Goal: Transaction & Acquisition: Book appointment/travel/reservation

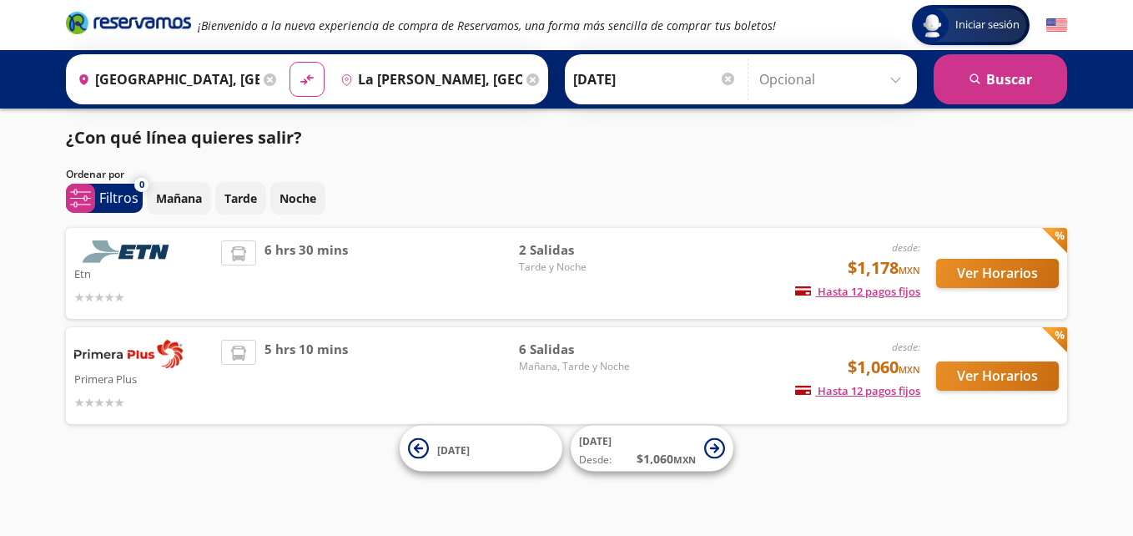
click at [313, 371] on span "5 hrs 10 mins" at bounding box center [305, 376] width 83 height 72
click at [977, 380] on button "Ver Horarios" at bounding box center [997, 375] width 123 height 29
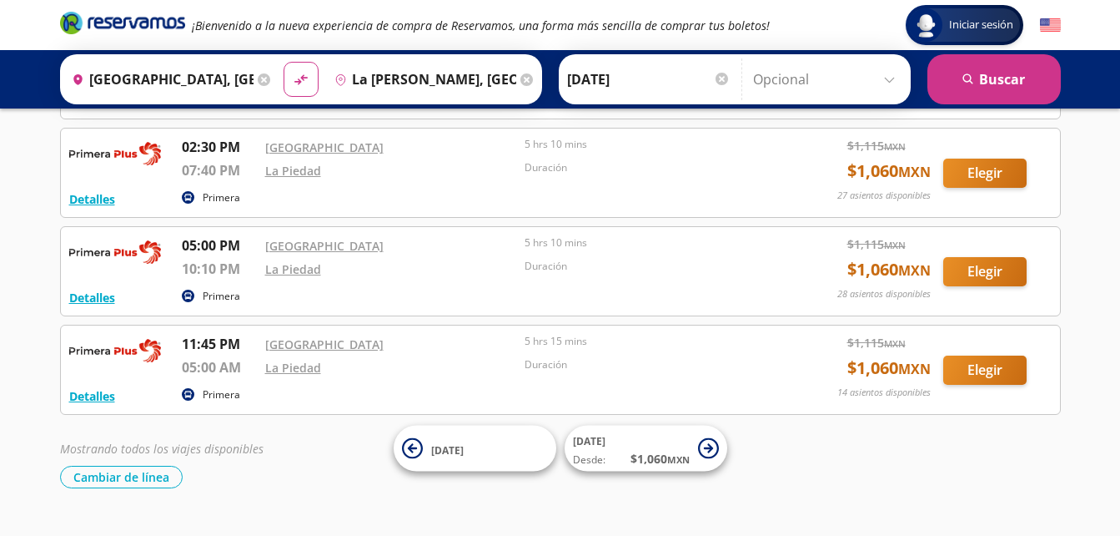
scroll to position [400, 0]
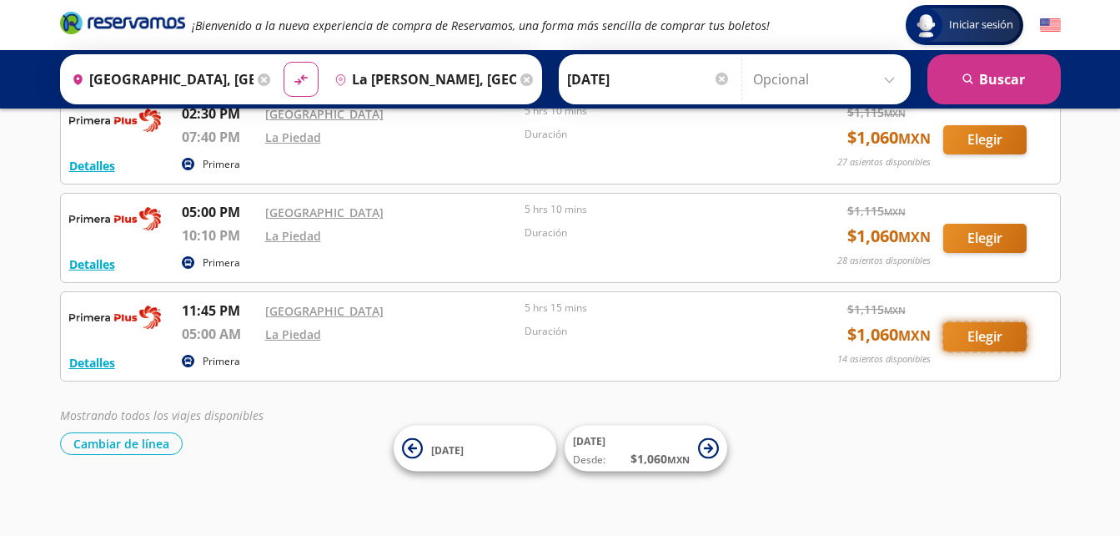
click at [964, 333] on button "Elegir" at bounding box center [985, 336] width 83 height 29
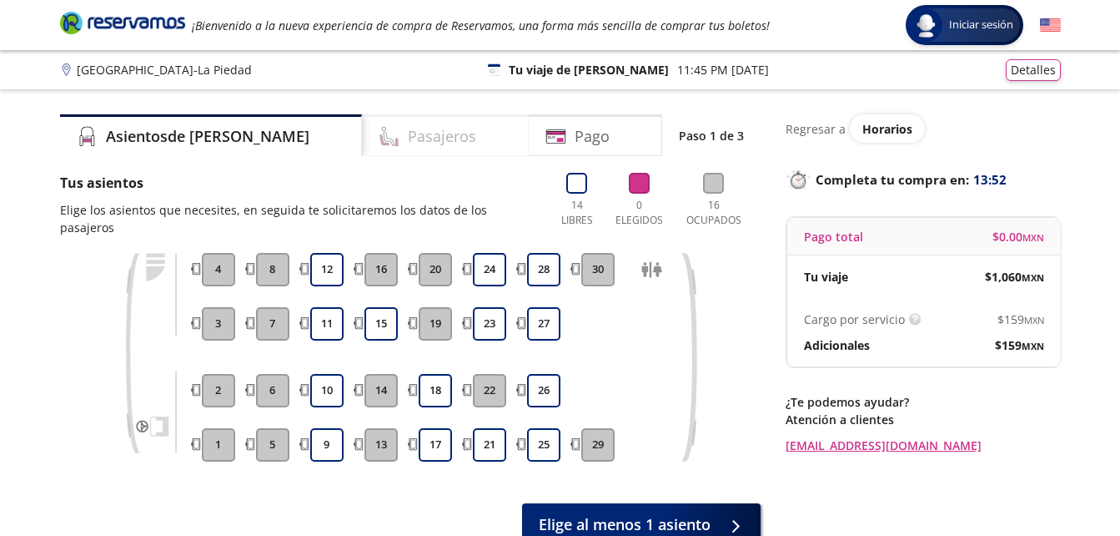
click at [408, 145] on h4 "Pasajeros" at bounding box center [442, 136] width 68 height 23
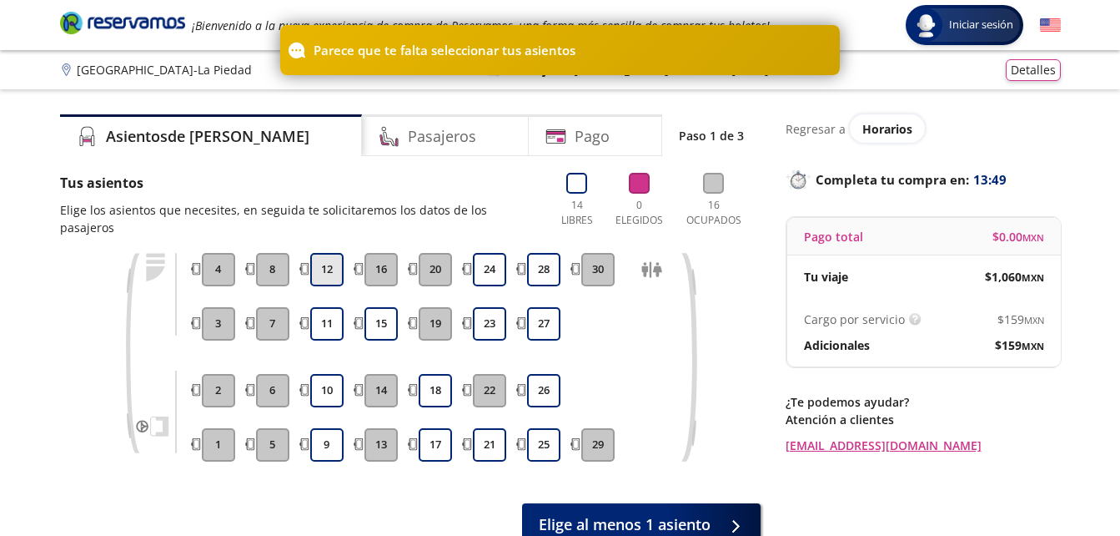
click at [319, 253] on button "12" at bounding box center [326, 269] width 33 height 33
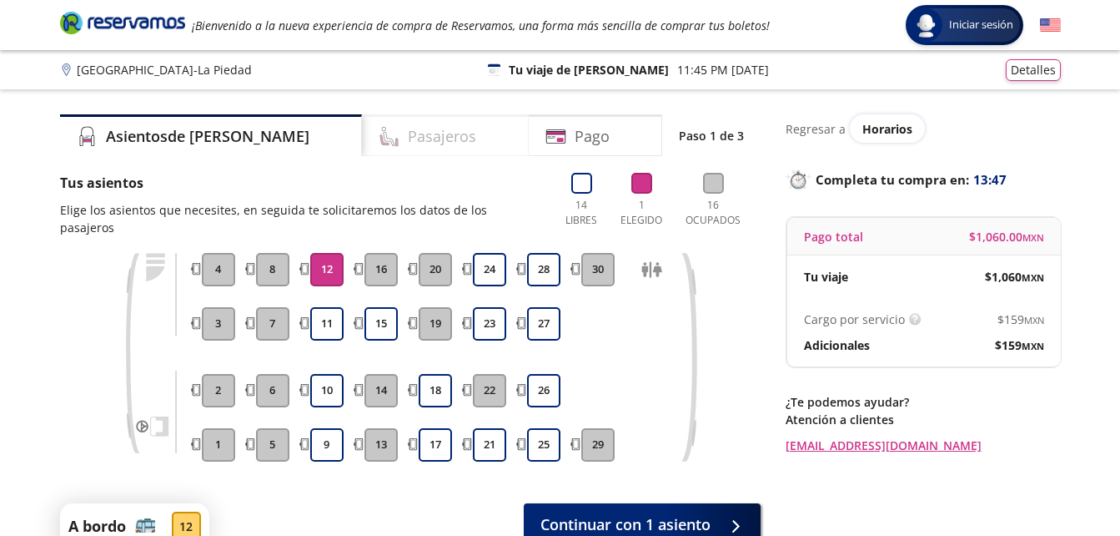
click at [408, 145] on h4 "Pasajeros" at bounding box center [442, 136] width 68 height 23
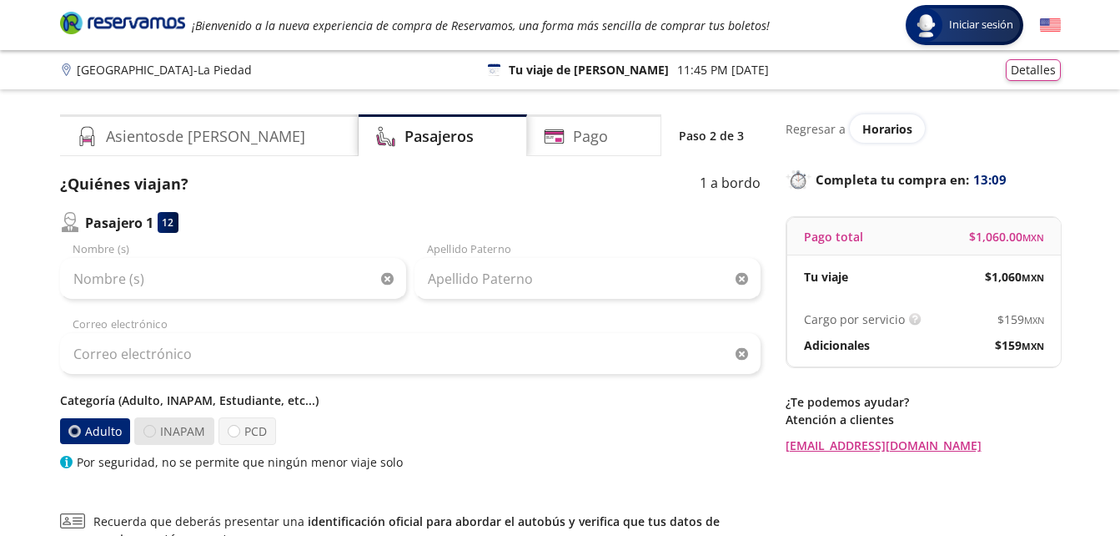
click at [154, 430] on div at bounding box center [149, 431] width 13 height 13
click at [154, 430] on input "INAPAM" at bounding box center [149, 430] width 11 height 11
radio input "true"
radio input "false"
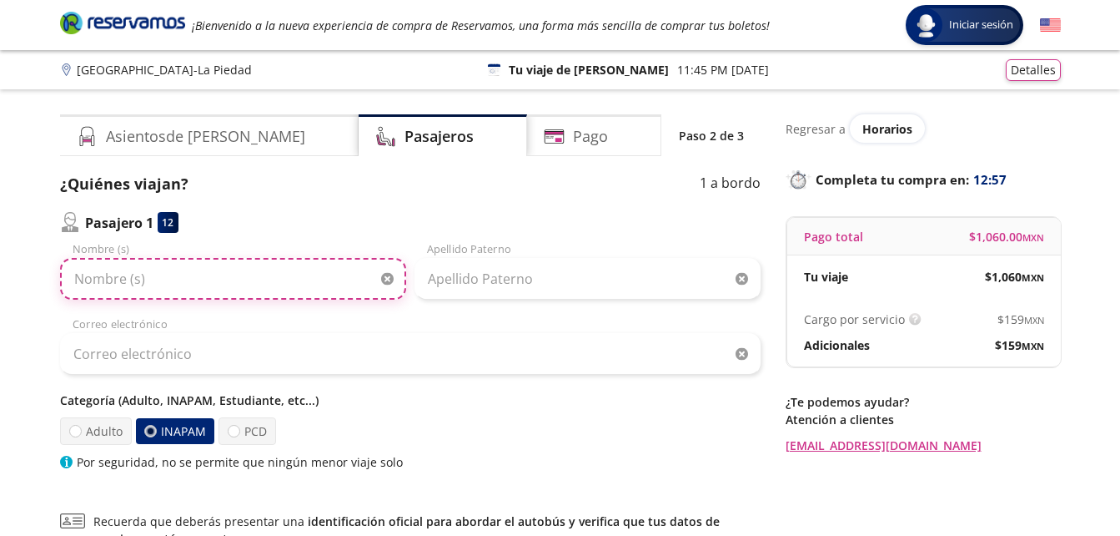
click at [107, 285] on input "Nombre (s)" at bounding box center [233, 279] width 346 height 42
type input "[PERSON_NAME]"
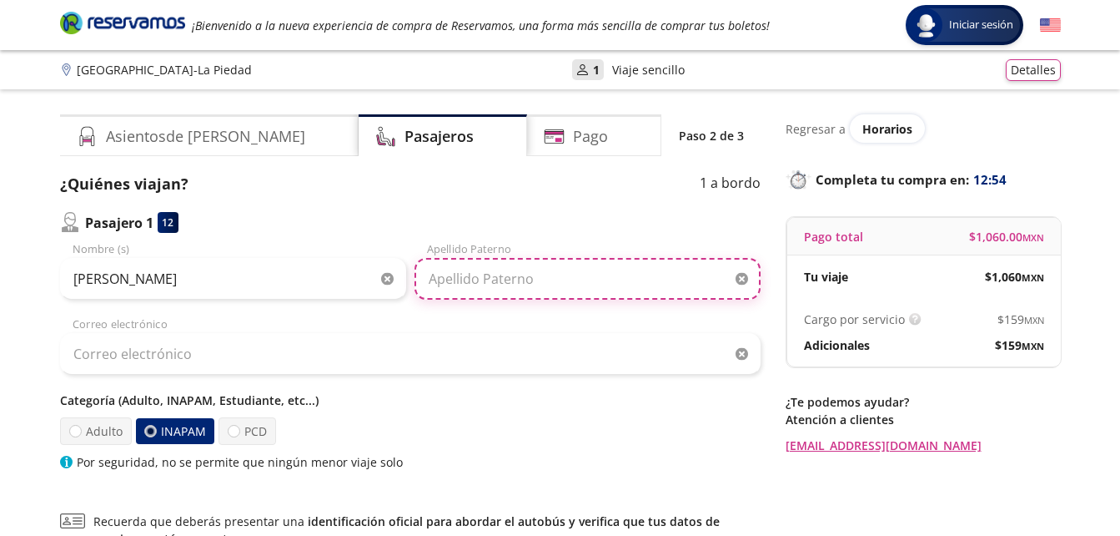
type input "[PERSON_NAME]"
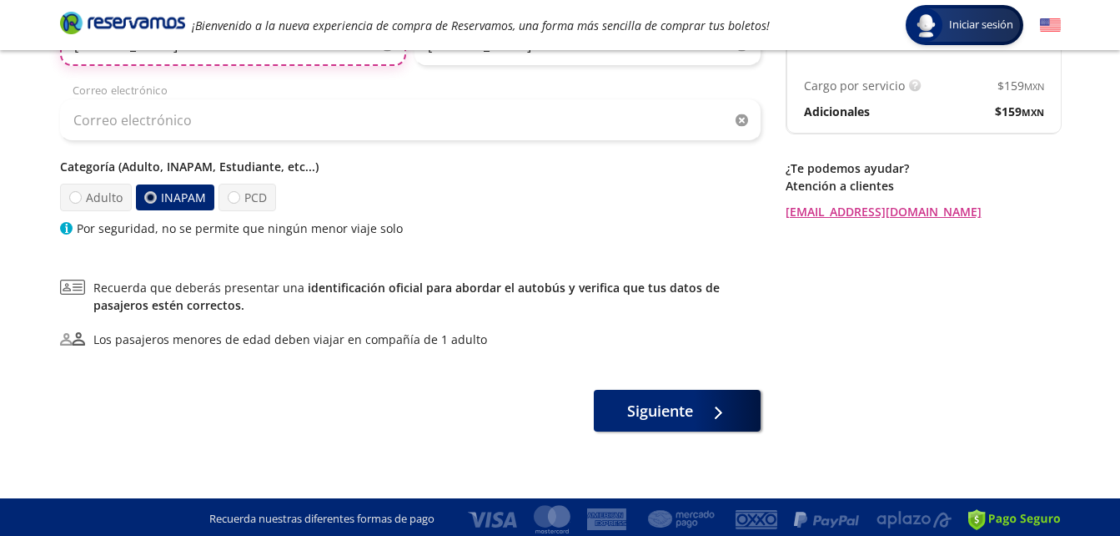
scroll to position [238, 0]
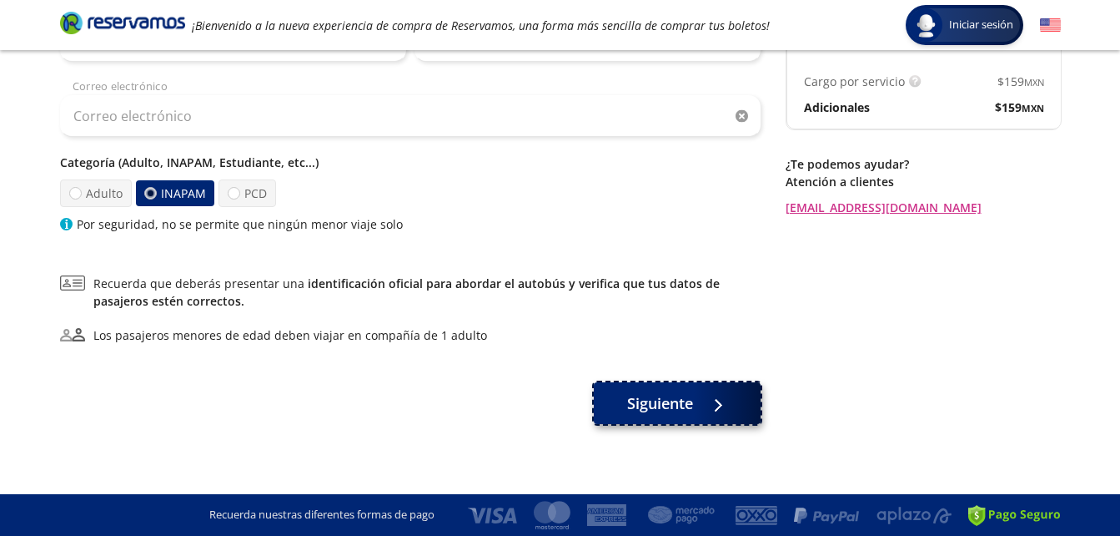
click at [678, 416] on button "Siguiente" at bounding box center [677, 403] width 167 height 42
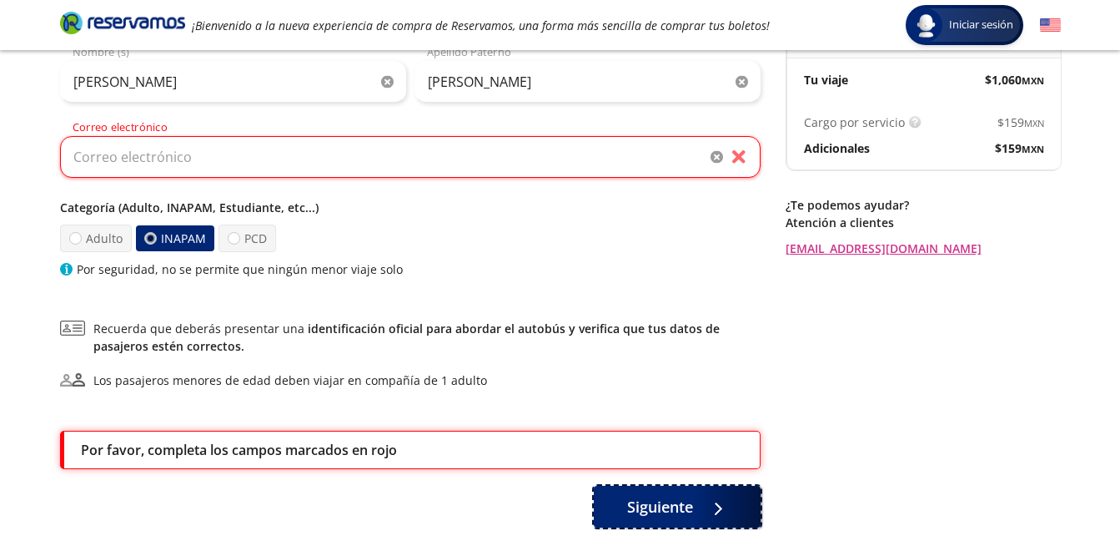
scroll to position [164, 0]
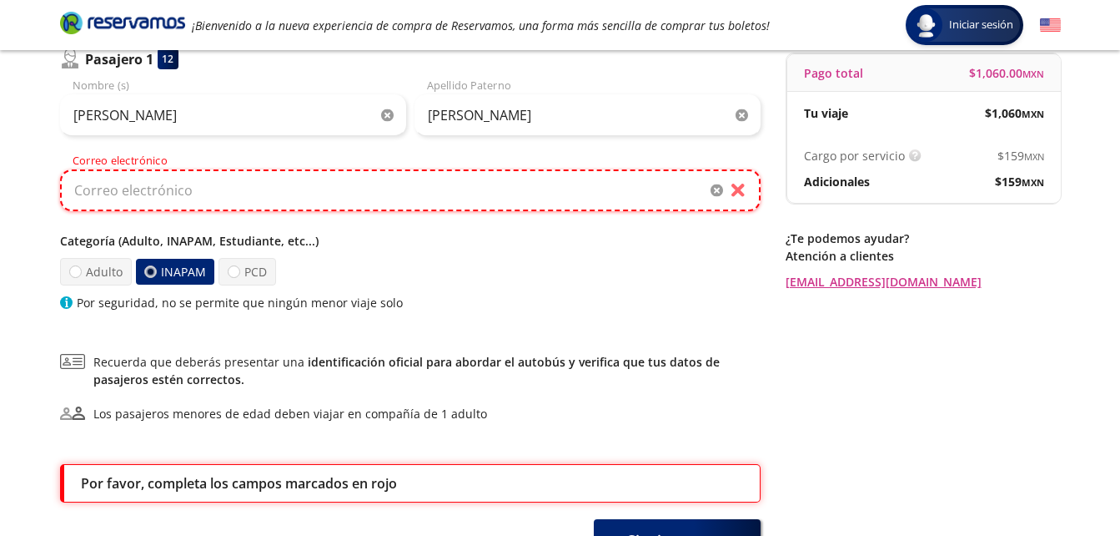
click at [164, 182] on input "Correo electrónico" at bounding box center [410, 190] width 701 height 42
type input "[EMAIL_ADDRESS][DOMAIN_NAME]"
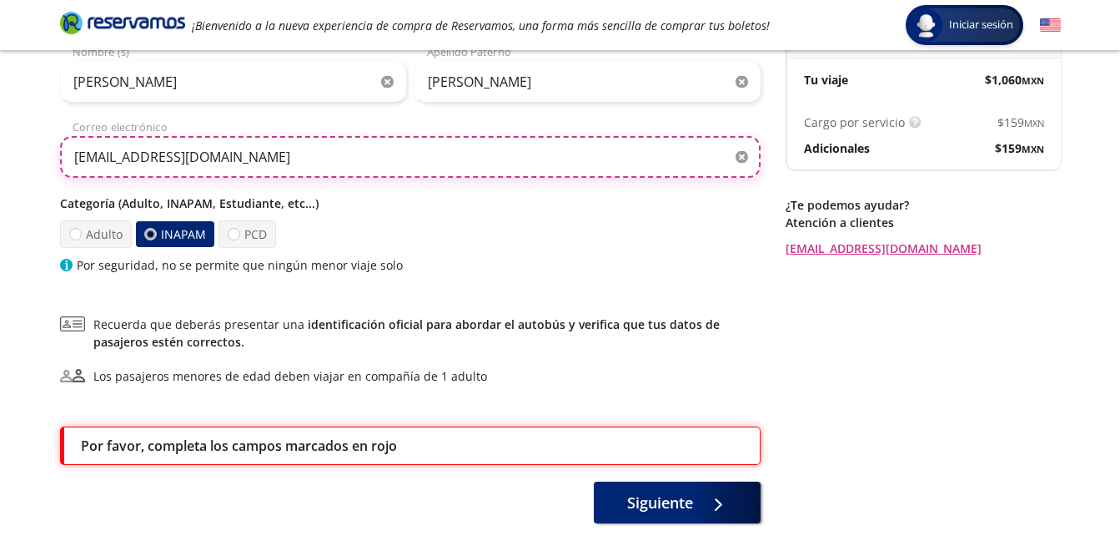
scroll to position [264, 0]
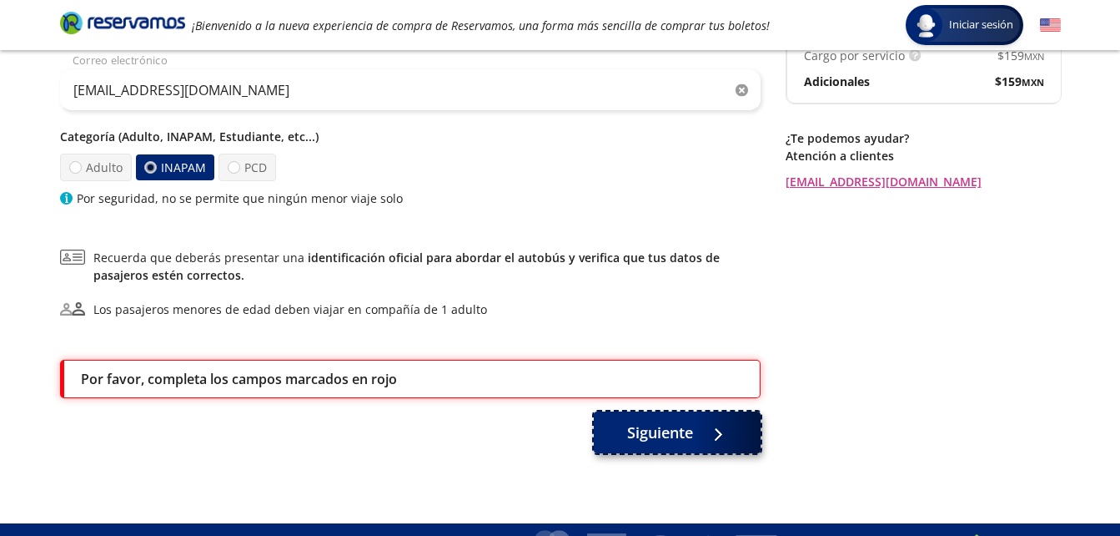
click at [612, 427] on button "Siguiente" at bounding box center [677, 432] width 167 height 42
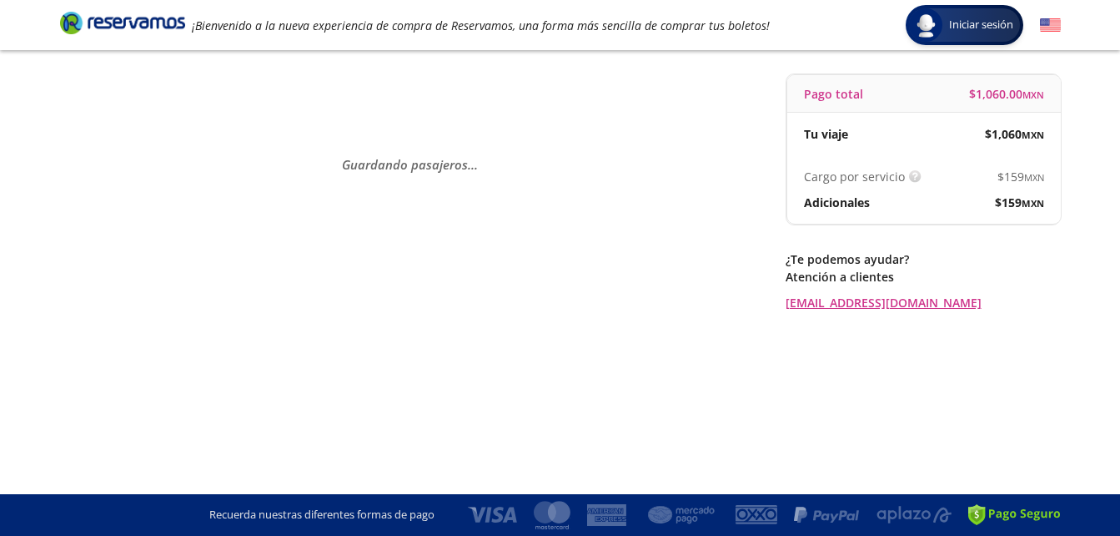
scroll to position [0, 0]
